Goal: Entertainment & Leisure: Browse casually

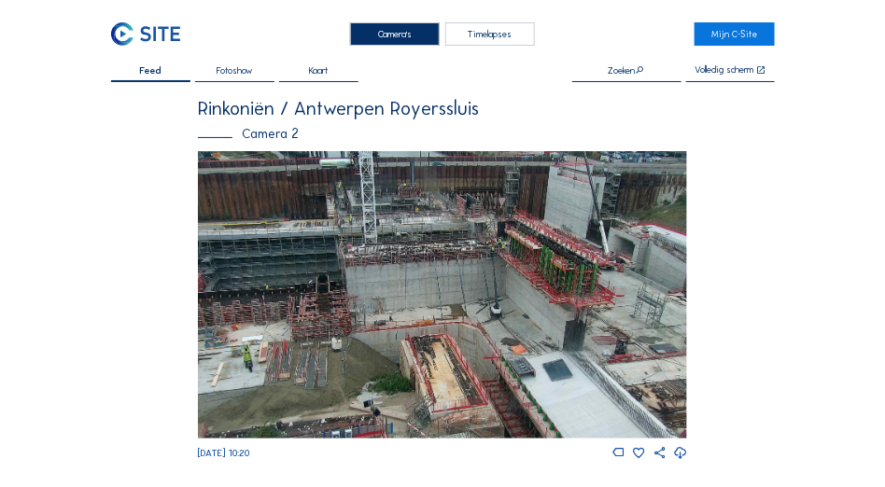
drag, startPoint x: 498, startPoint y: 247, endPoint x: 475, endPoint y: 259, distance: 25.1
click at [475, 259] on img at bounding box center [442, 294] width 489 height 287
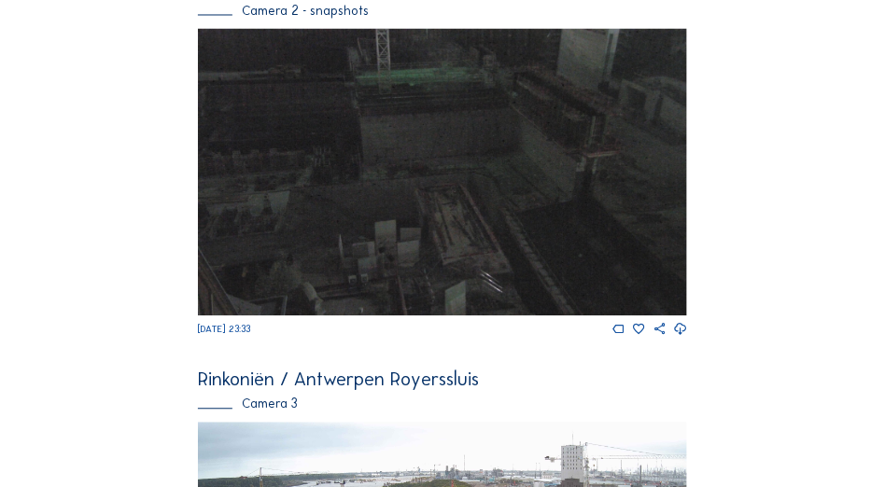
scroll to position [1179, 0]
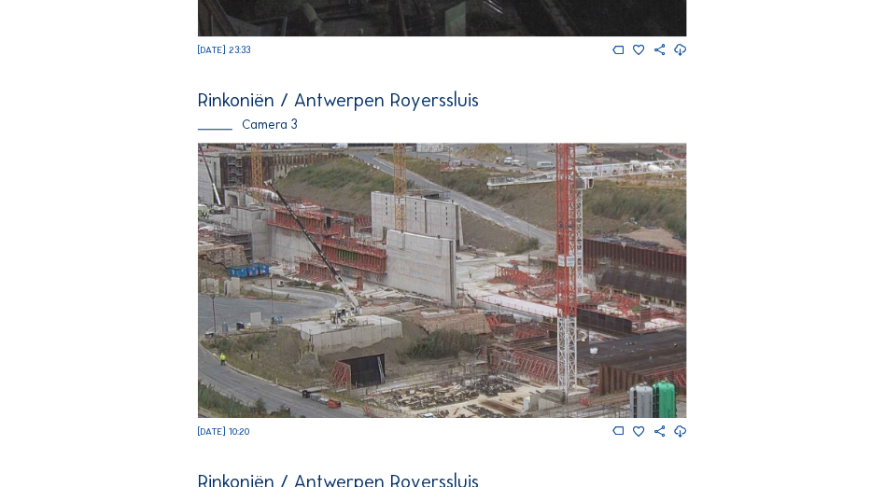
drag, startPoint x: 432, startPoint y: 270, endPoint x: 514, endPoint y: 284, distance: 82.4
click at [514, 284] on img at bounding box center [442, 280] width 489 height 275
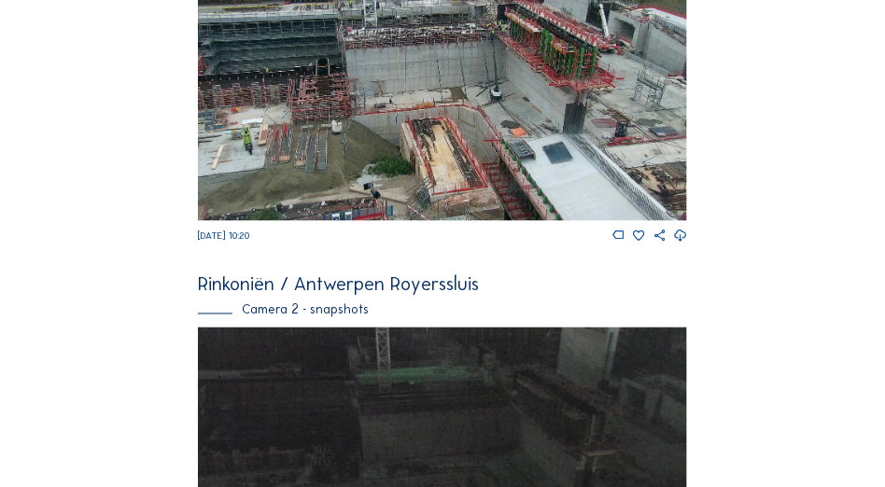
scroll to position [572, 0]
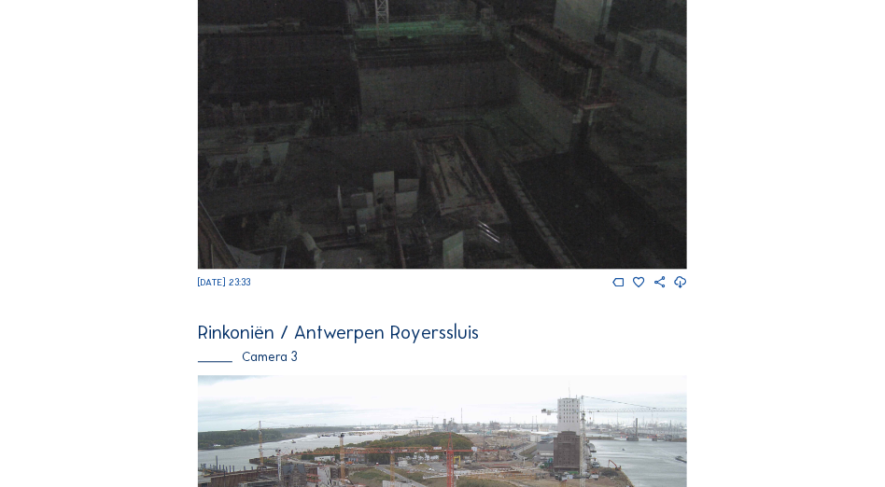
scroll to position [1226, 0]
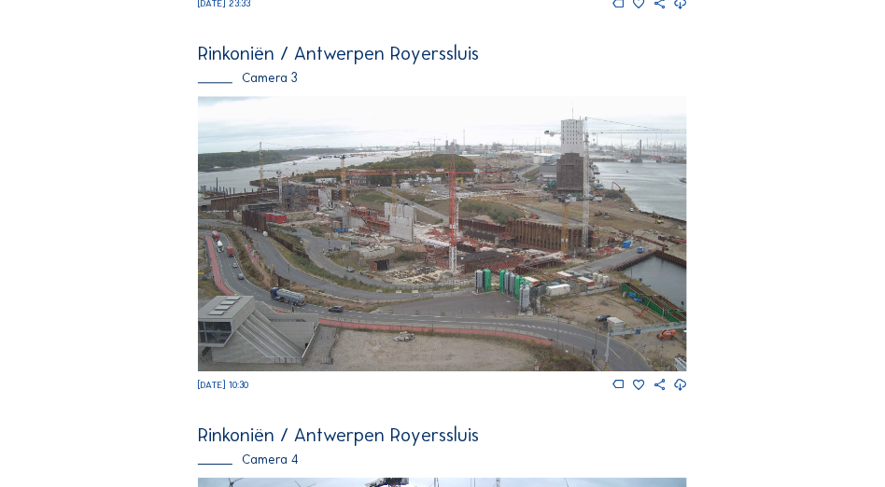
click at [397, 163] on img at bounding box center [442, 233] width 489 height 275
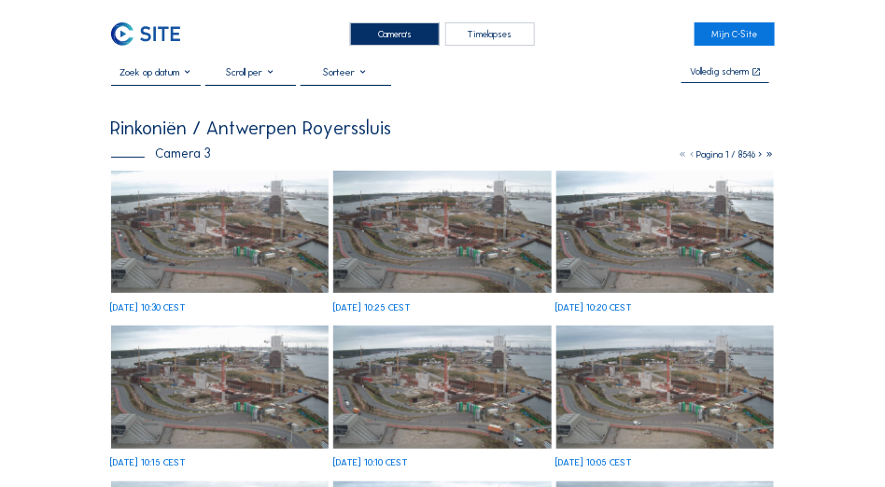
click at [217, 208] on img at bounding box center [220, 232] width 218 height 122
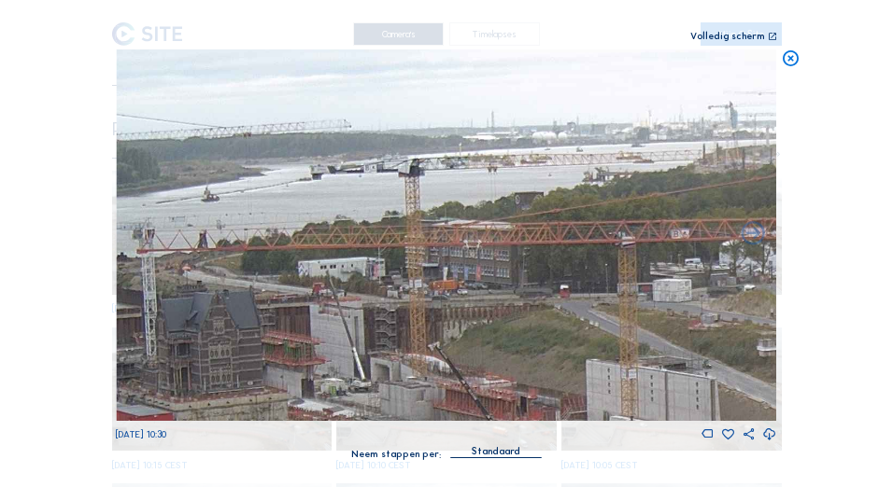
drag, startPoint x: 313, startPoint y: 136, endPoint x: 420, endPoint y: 183, distance: 117.1
click at [420, 183] on img at bounding box center [446, 235] width 660 height 372
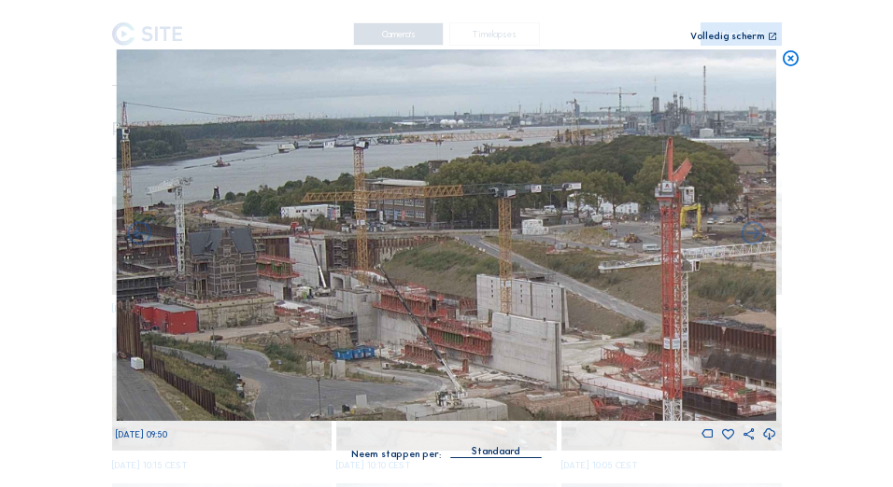
click at [791, 59] on icon at bounding box center [790, 58] width 19 height 19
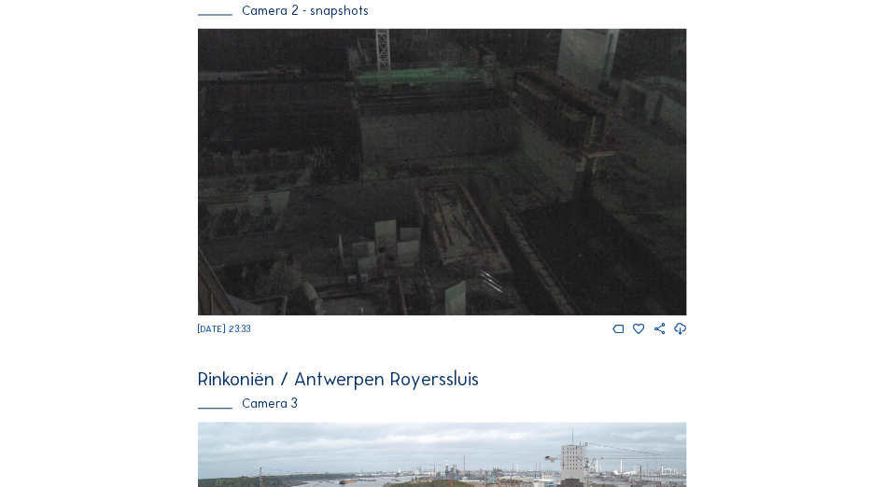
scroll to position [1179, 0]
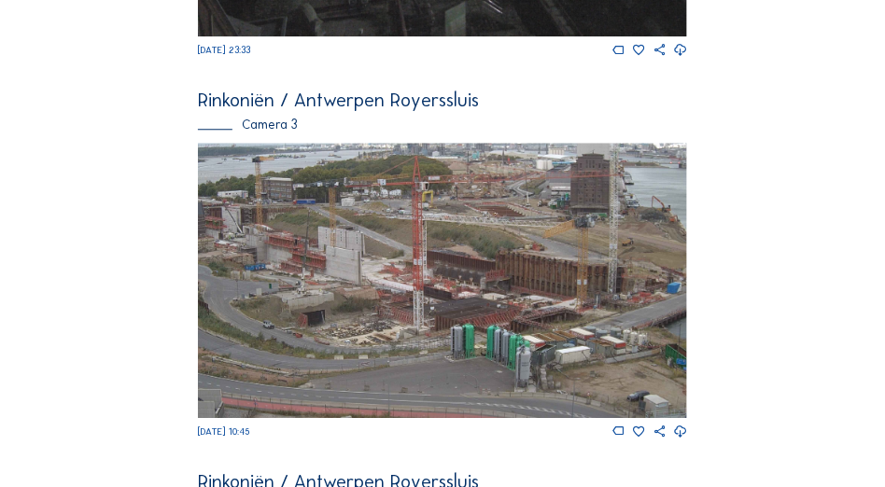
click at [530, 331] on img at bounding box center [442, 280] width 489 height 275
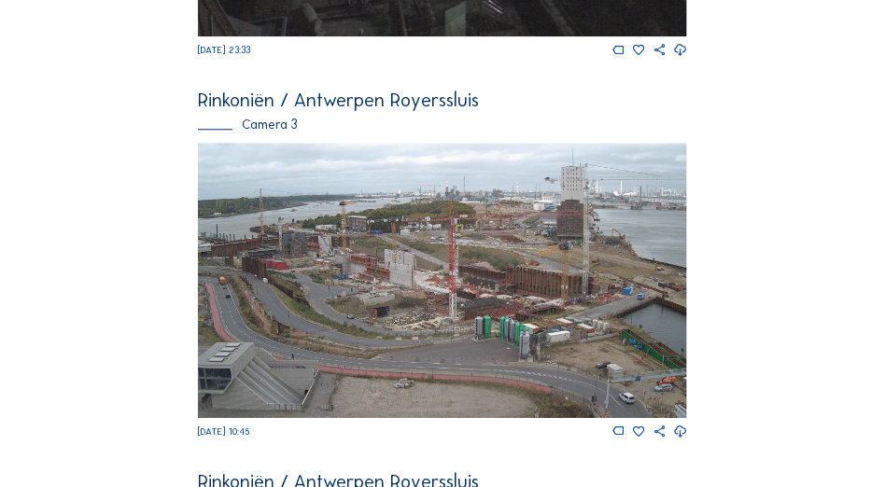
click at [458, 323] on img at bounding box center [442, 280] width 489 height 275
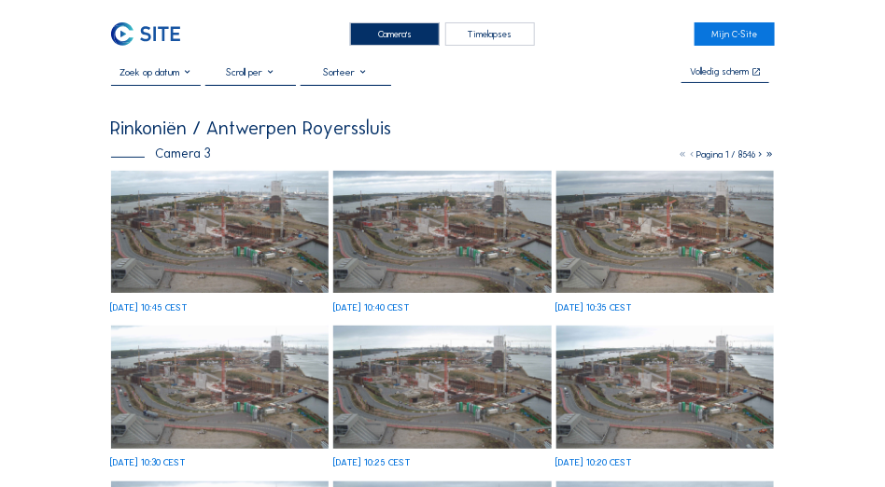
click at [226, 249] on img at bounding box center [220, 232] width 218 height 122
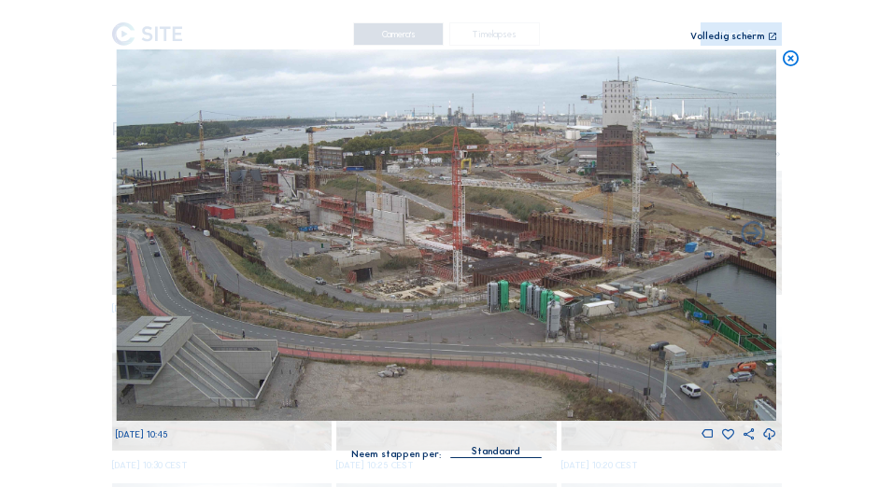
click at [773, 35] on icon at bounding box center [772, 37] width 9 height 10
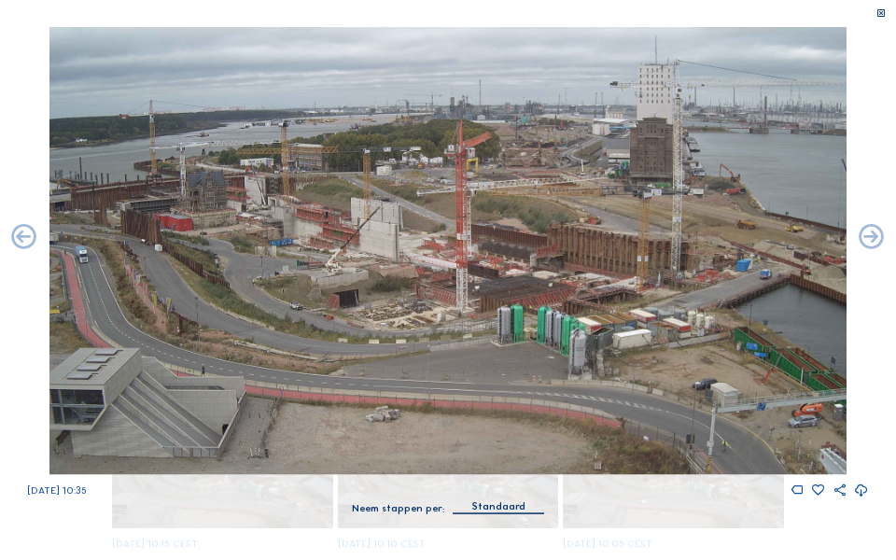
drag, startPoint x: 586, startPoint y: 7, endPoint x: 772, endPoint y: 33, distance: 187.6
click at [772, 33] on div "Scroll om door de tijd te reizen | Druk op de 'Alt'-[PERSON_NAME] + scroll om t…" at bounding box center [448, 280] width 896 height 560
drag, startPoint x: 772, startPoint y: 33, endPoint x: 703, endPoint y: 5, distance: 74.6
click at [703, 5] on div "Scroll om door de tijd te reizen | Druk op de 'Alt'-[PERSON_NAME] + scroll om t…" at bounding box center [448, 280] width 896 height 560
click at [700, 1] on div "Scroll om door de tijd te reizen | Druk op de 'Alt'-[PERSON_NAME] + scroll om t…" at bounding box center [448, 280] width 896 height 560
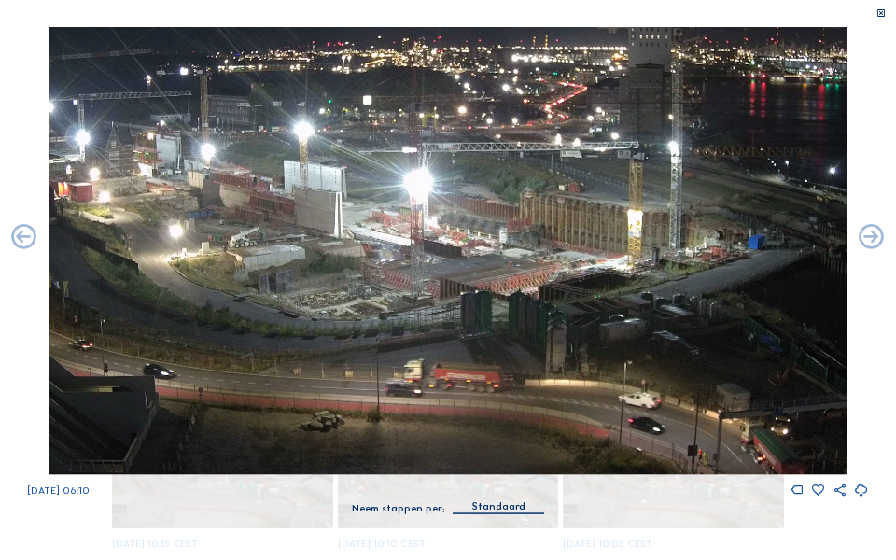
click at [881, 15] on icon at bounding box center [882, 13] width 10 height 11
